Goal: Information Seeking & Learning: Understand process/instructions

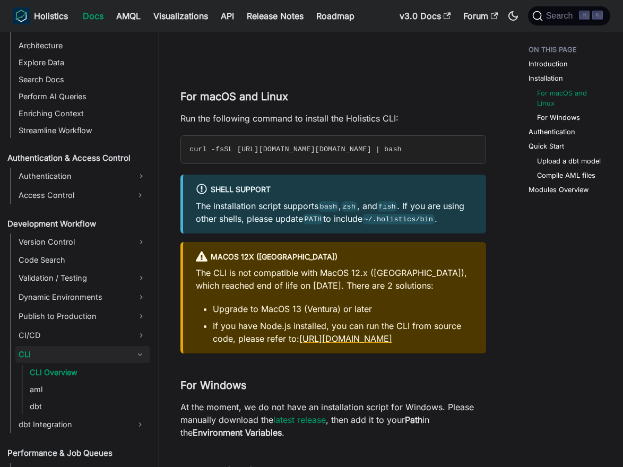
scroll to position [473, 0]
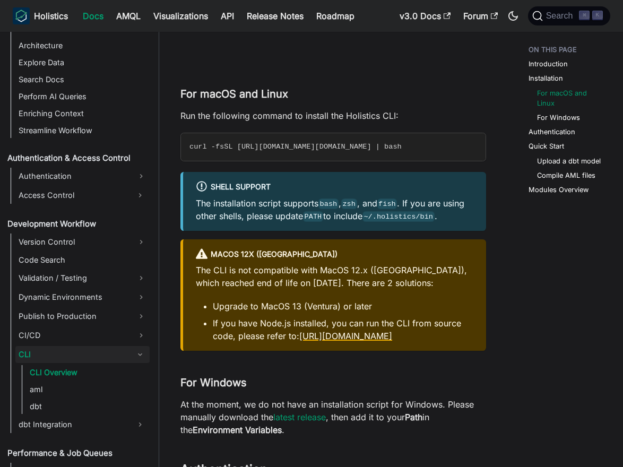
click at [366, 336] on link "[URL][DOMAIN_NAME]" at bounding box center [345, 335] width 93 height 11
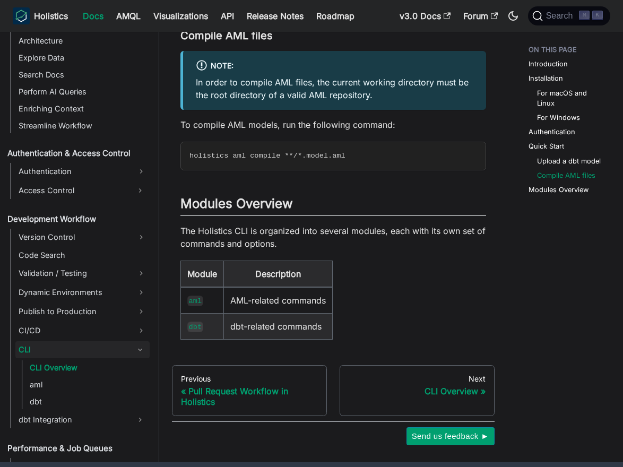
scroll to position [1781, 0]
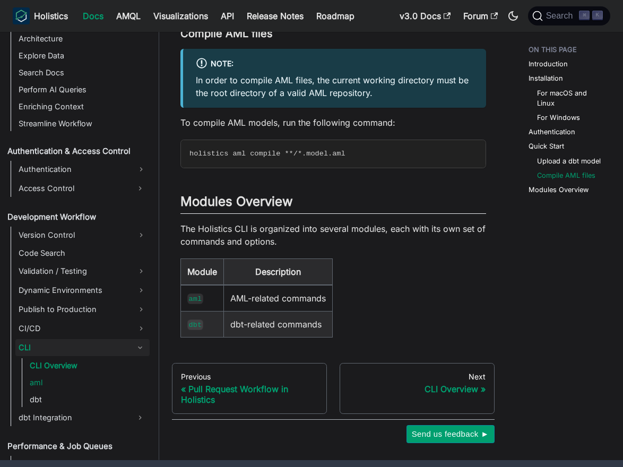
click at [58, 389] on link "aml" at bounding box center [88, 382] width 123 height 15
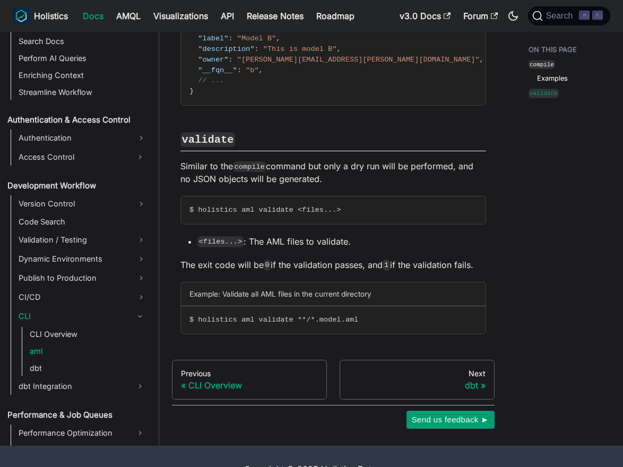
scroll to position [1250, 0]
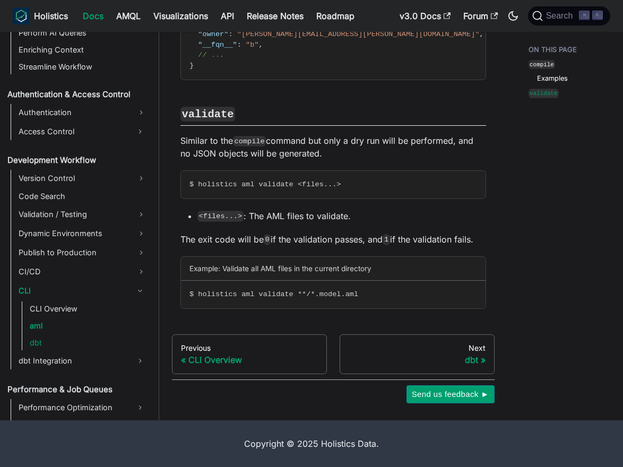
click at [37, 343] on link "dbt" at bounding box center [88, 342] width 123 height 15
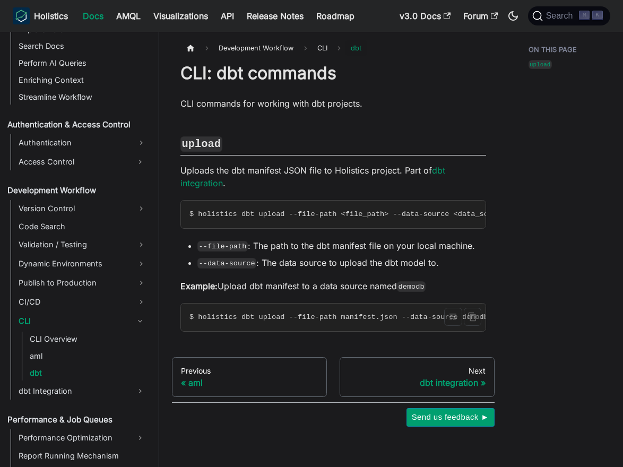
scroll to position [609, 0]
click at [72, 338] on link "CLI Overview" at bounding box center [88, 338] width 123 height 15
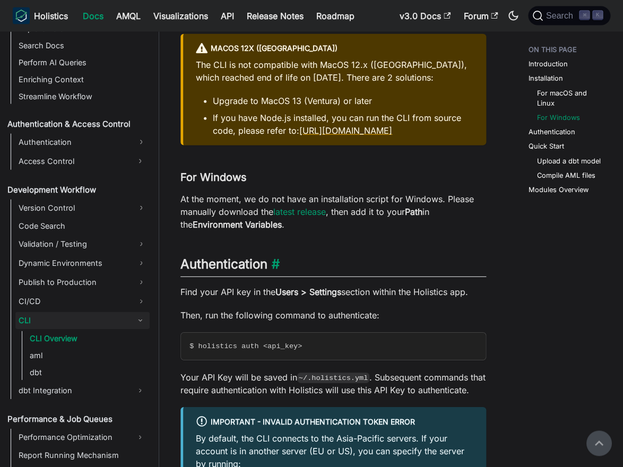
scroll to position [677, 0]
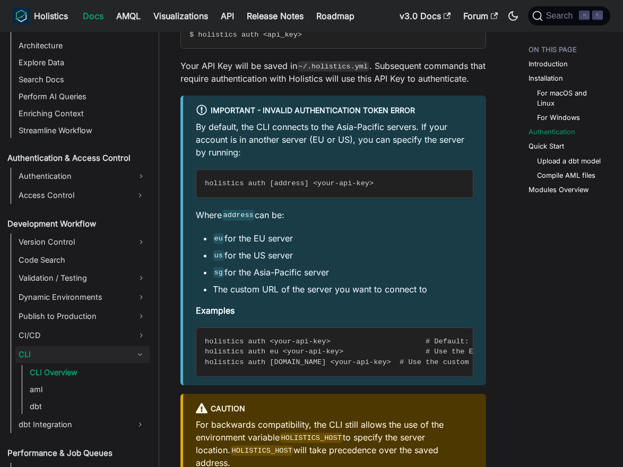
scroll to position [995, 0]
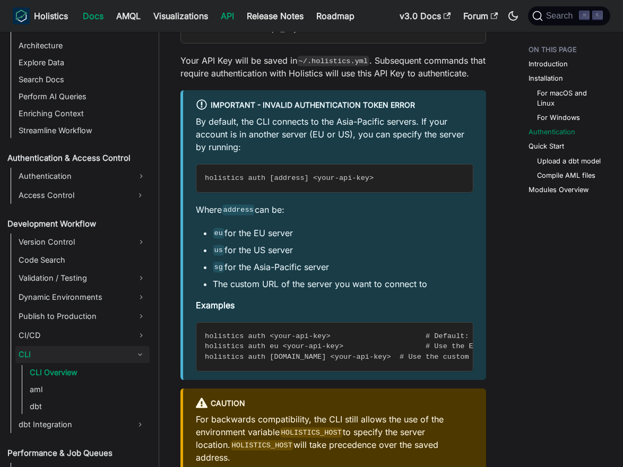
click at [227, 12] on link "API" at bounding box center [227, 15] width 26 height 17
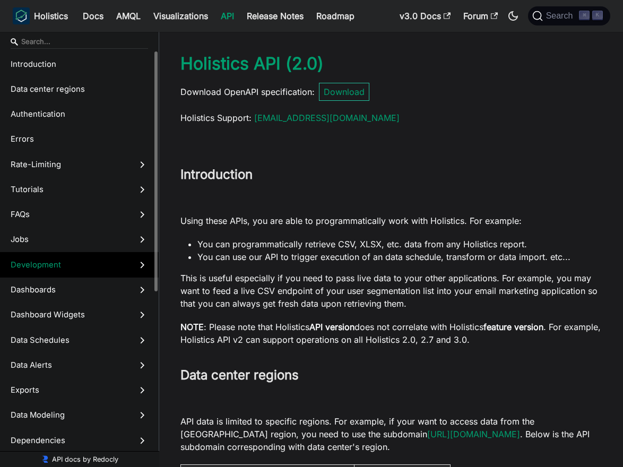
click at [101, 263] on span "Development" at bounding box center [69, 265] width 117 height 12
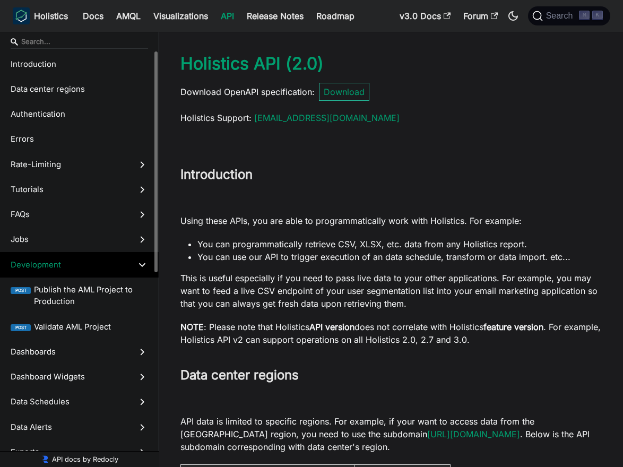
scroll to position [19480, 0]
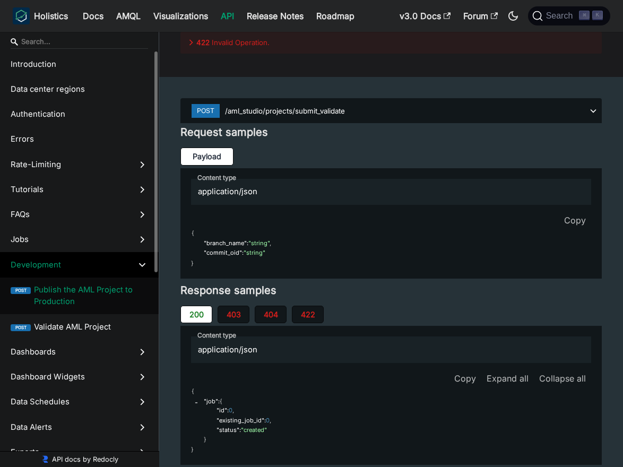
click at [114, 301] on span "Publish the AML Project to Production" at bounding box center [91, 296] width 114 height 24
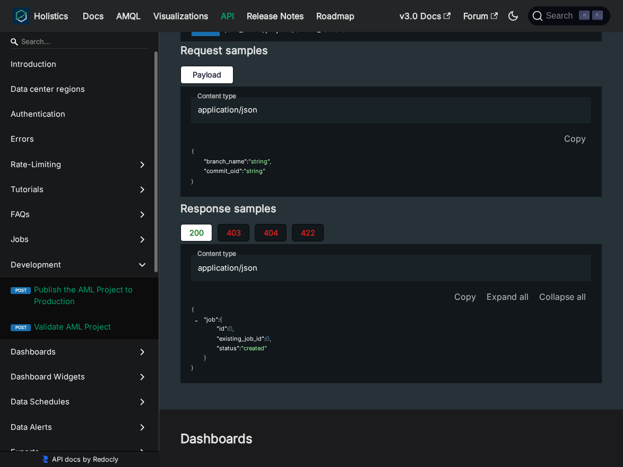
click at [106, 328] on span "Validate AML Project" at bounding box center [91, 327] width 114 height 12
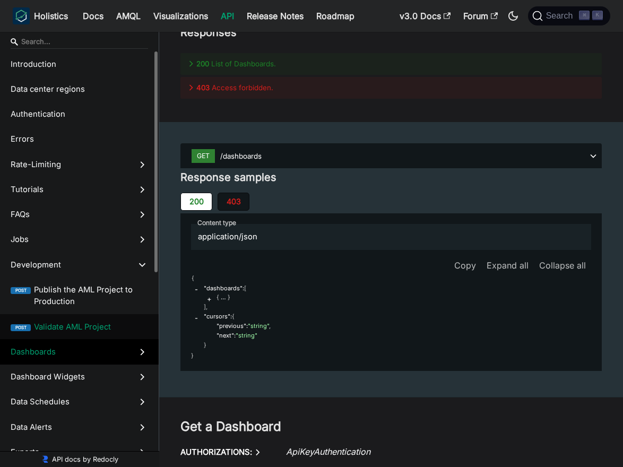
click at [85, 354] on span "Dashboards" at bounding box center [69, 352] width 117 height 12
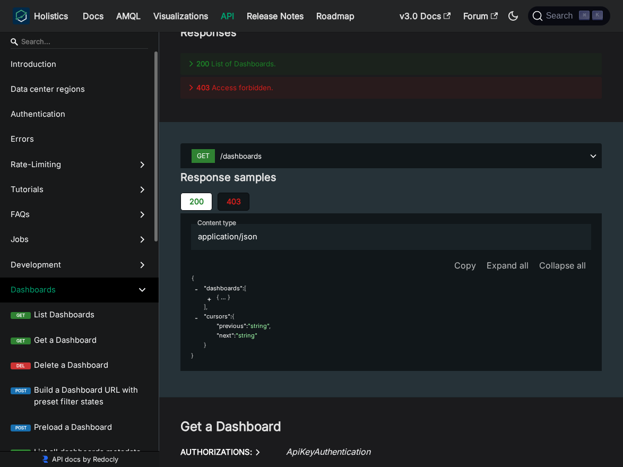
scroll to position [21098, 0]
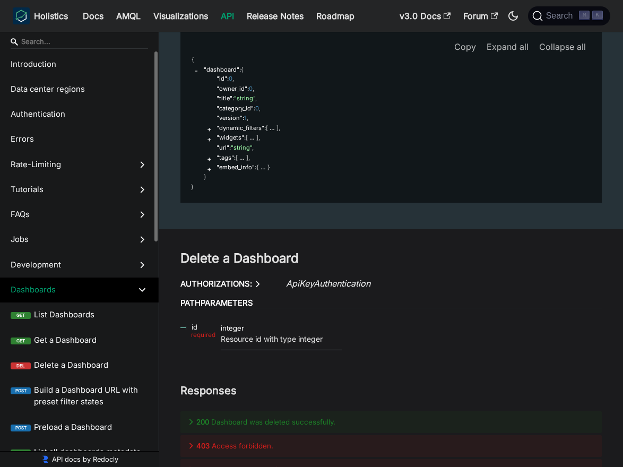
click at [97, 297] on label "Dashboards" at bounding box center [79, 289] width 159 height 25
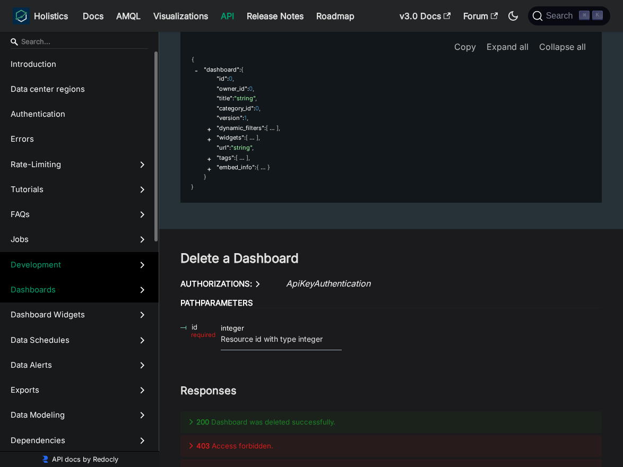
click at [98, 269] on span "Development" at bounding box center [69, 265] width 117 height 12
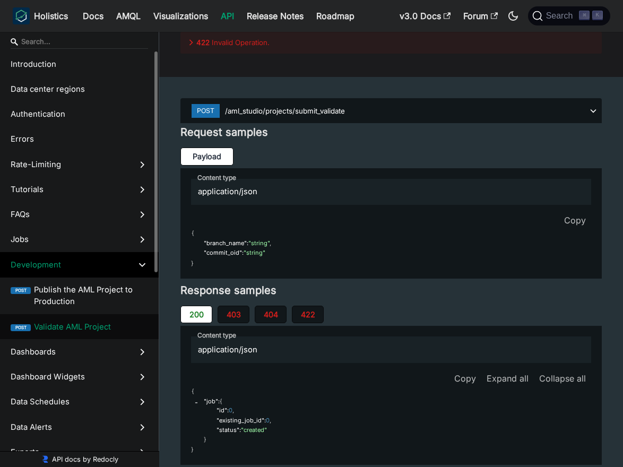
click at [81, 328] on span "Validate AML Project" at bounding box center [91, 327] width 114 height 12
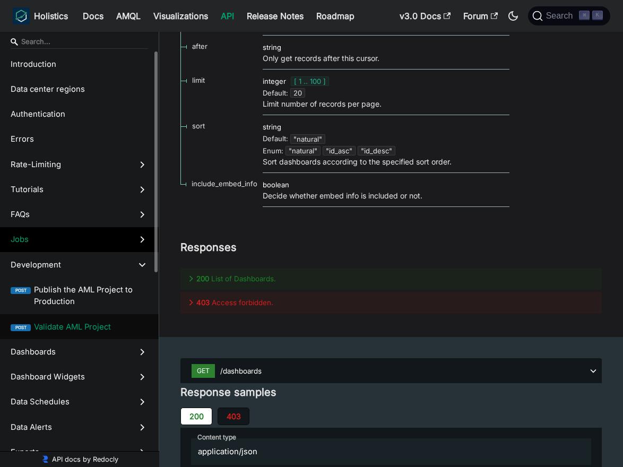
click at [75, 247] on label "Jobs" at bounding box center [79, 239] width 159 height 25
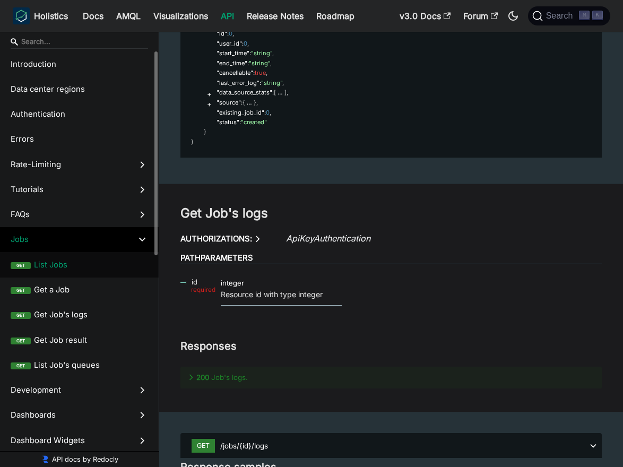
click at [66, 269] on span "List Jobs" at bounding box center [91, 265] width 114 height 12
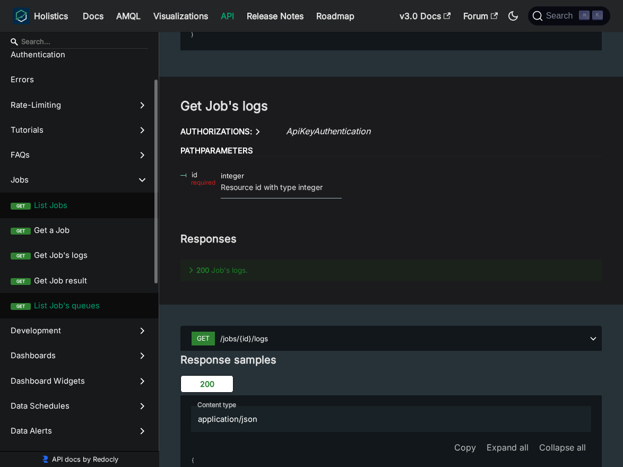
scroll to position [67, 0]
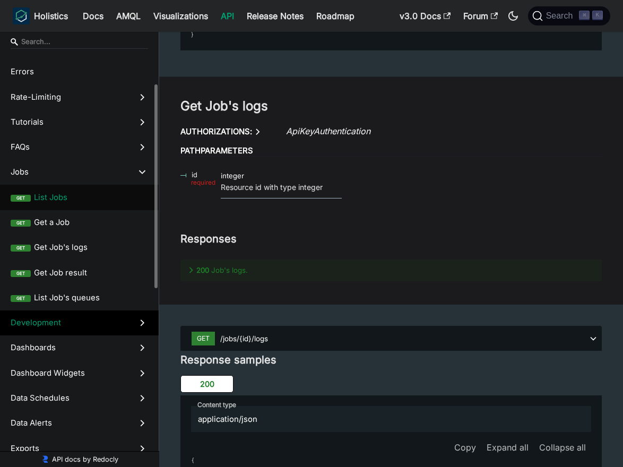
click at [70, 320] on span "Development" at bounding box center [69, 323] width 117 height 12
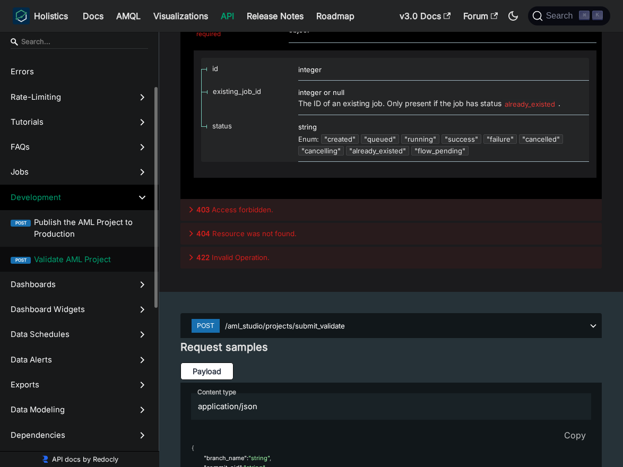
click at [73, 269] on label "post Validate AML Project" at bounding box center [79, 259] width 159 height 25
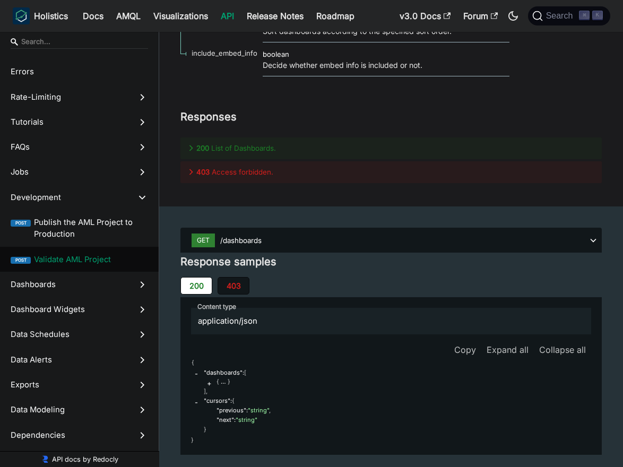
scroll to position [20489, 0]
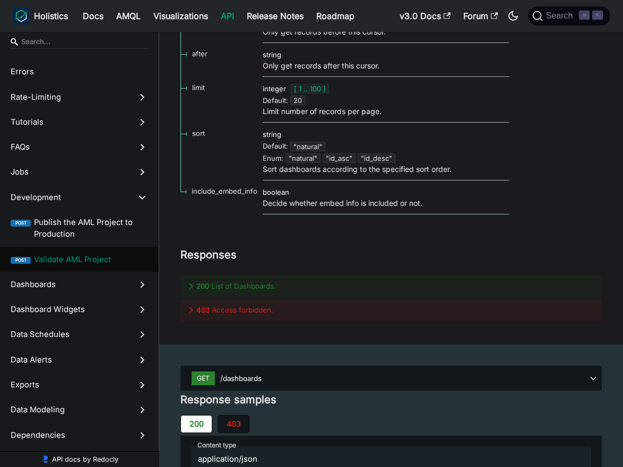
scroll to position [20520, 0]
